Goal: Task Accomplishment & Management: Manage account settings

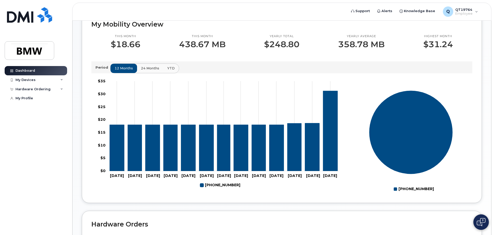
scroll to position [129, 0]
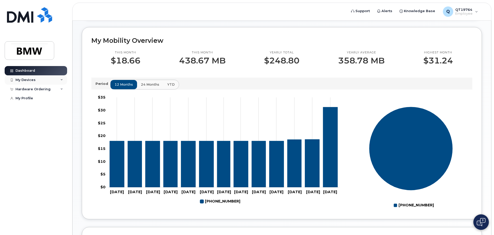
click at [63, 79] on div "My Devices" at bounding box center [36, 79] width 62 height 9
click at [62, 118] on icon at bounding box center [61, 117] width 3 height 3
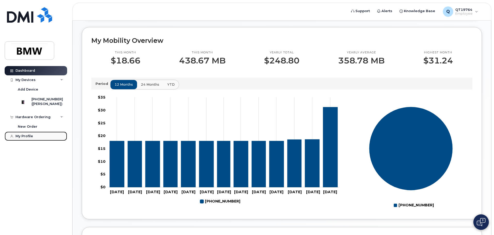
click at [29, 138] on div "My Profile" at bounding box center [24, 136] width 18 height 4
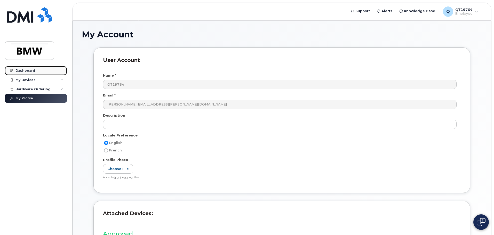
click at [34, 70] on link "Dashboard" at bounding box center [36, 70] width 62 height 9
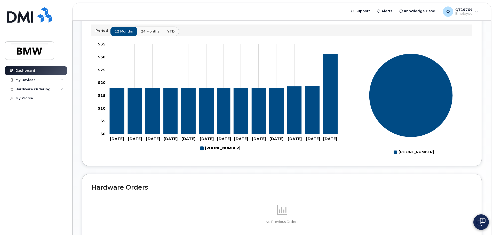
scroll to position [180, 0]
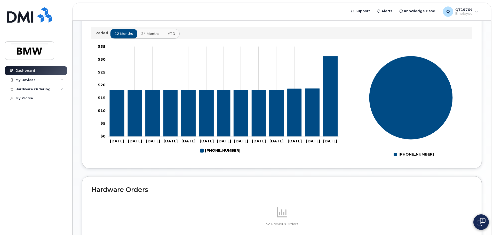
click at [149, 36] on span "24 months" at bounding box center [150, 33] width 18 height 5
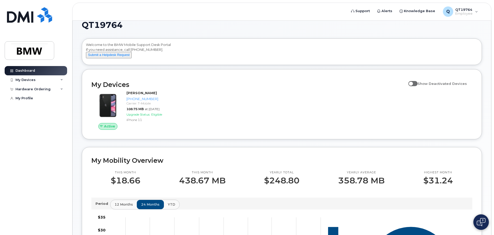
scroll to position [0, 0]
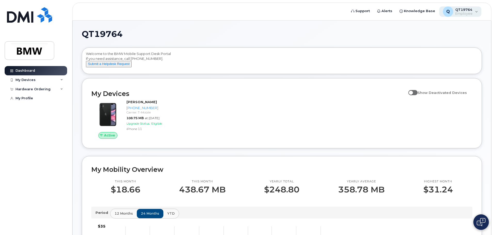
click at [477, 13] on div "Q QT19764 Employee" at bounding box center [460, 11] width 42 height 10
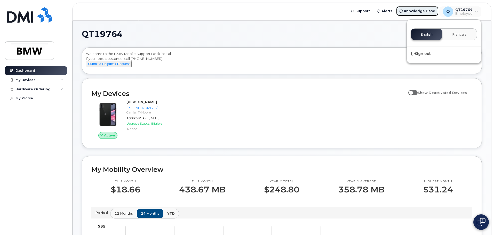
click at [411, 13] on span "Knowledge Base" at bounding box center [419, 11] width 31 height 5
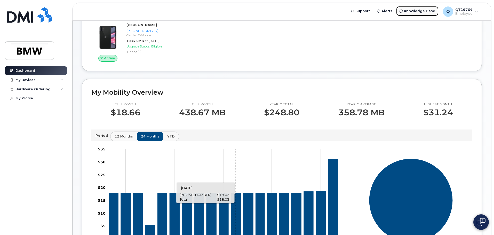
scroll to position [77, 0]
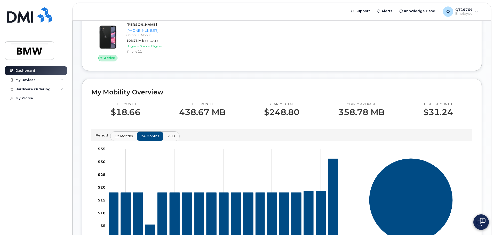
click at [174, 140] on button "YTD" at bounding box center [171, 136] width 16 height 9
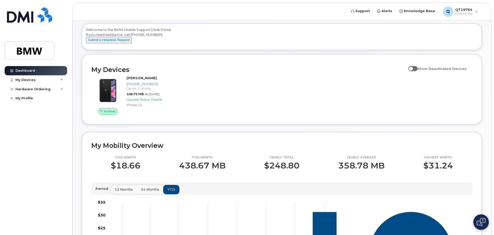
scroll to position [0, 0]
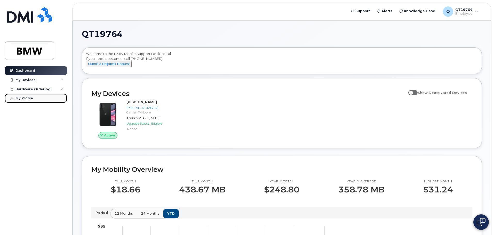
click at [30, 99] on div "My Profile" at bounding box center [24, 98] width 18 height 4
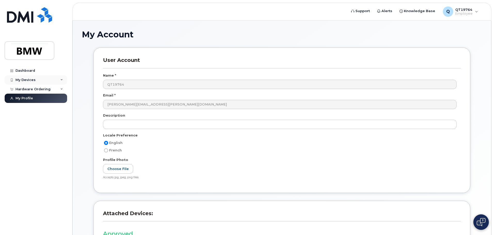
click at [62, 79] on icon at bounding box center [61, 80] width 3 height 3
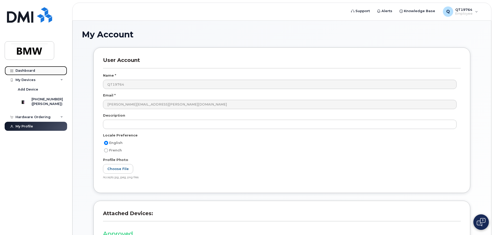
click at [25, 71] on div "Dashboard" at bounding box center [25, 71] width 20 height 4
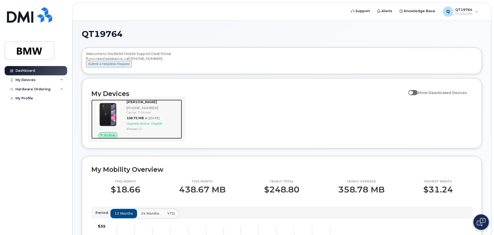
click at [137, 104] on strong "[PERSON_NAME]" at bounding box center [141, 102] width 30 height 4
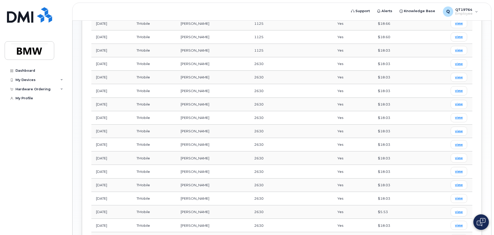
scroll to position [69, 0]
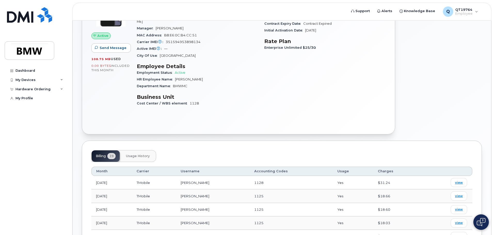
click at [135, 154] on span "Usage History" at bounding box center [138, 156] width 24 height 4
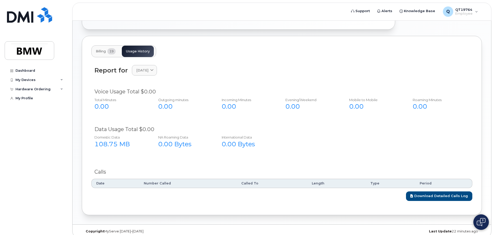
scroll to position [175, 0]
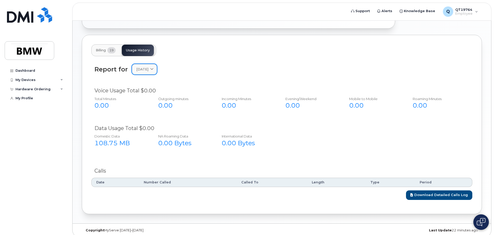
click at [154, 68] on icon at bounding box center [151, 69] width 3 height 3
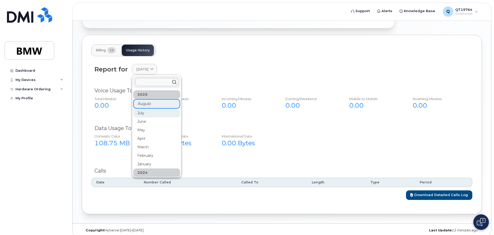
click at [146, 109] on div "July" at bounding box center [156, 113] width 47 height 9
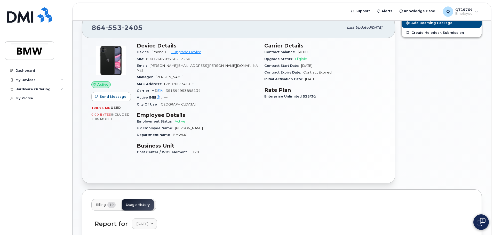
scroll to position [20, 0]
click at [104, 203] on span "Billing" at bounding box center [101, 205] width 10 height 4
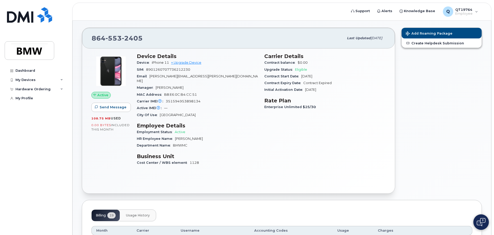
scroll to position [0, 0]
